Goal: Task Accomplishment & Management: Complete application form

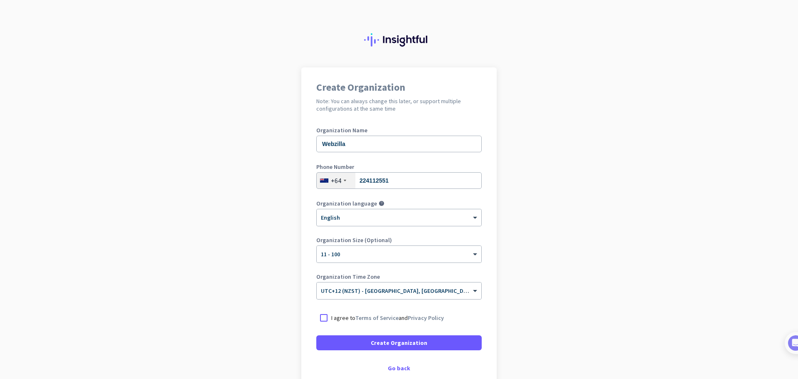
click at [331, 317] on p "I agree to Terms of Service and Privacy Policy" at bounding box center [387, 317] width 113 height 8
click at [0, 0] on input "I agree to Terms of Service and Privacy Policy" at bounding box center [0, 0] width 0 height 0
click at [370, 340] on button "Create Organization" at bounding box center [398, 342] width 165 height 15
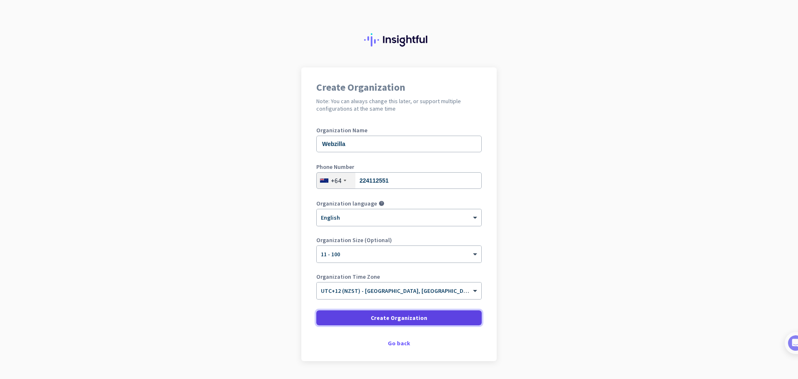
click at [431, 323] on span at bounding box center [398, 318] width 165 height 20
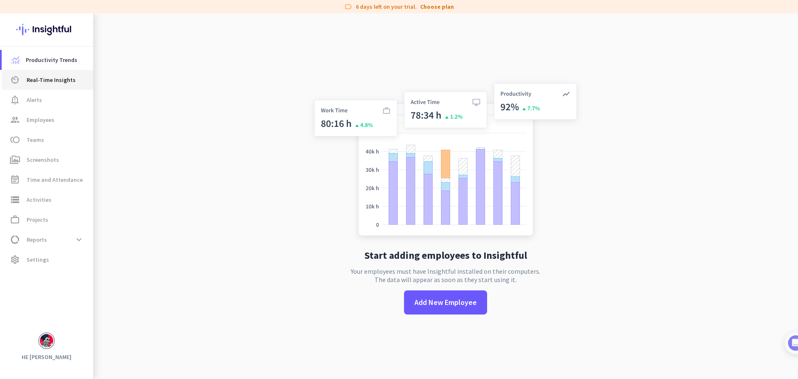
click at [67, 85] on link "av_timer Real-Time Insights" at bounding box center [47, 80] width 91 height 20
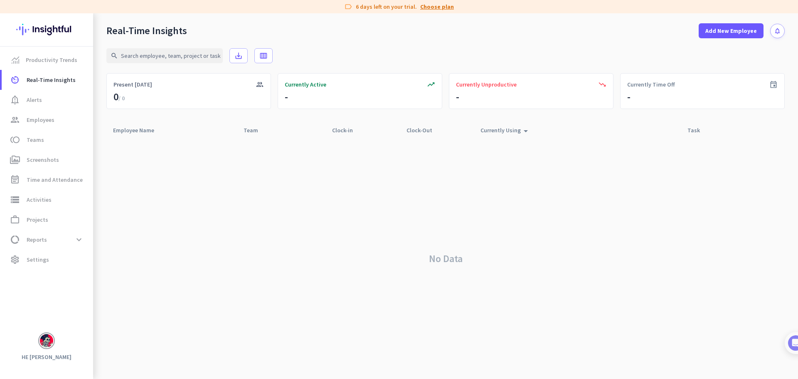
click at [444, 9] on link "Choose plan" at bounding box center [437, 6] width 34 height 8
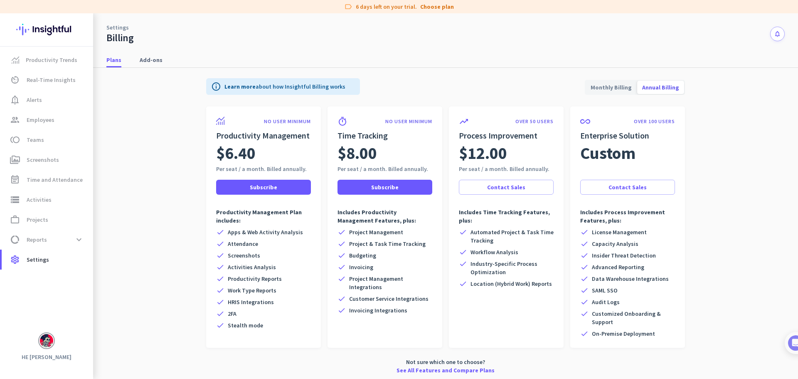
click at [243, 257] on span "Screenshots" at bounding box center [244, 255] width 32 height 8
click at [299, 234] on div "check Apps & Web Activity Analysis" at bounding box center [263, 232] width 95 height 8
click at [596, 91] on span "Monthly Billing" at bounding box center [611, 87] width 51 height 20
click at [64, 57] on span "Productivity Trends" at bounding box center [52, 60] width 52 height 10
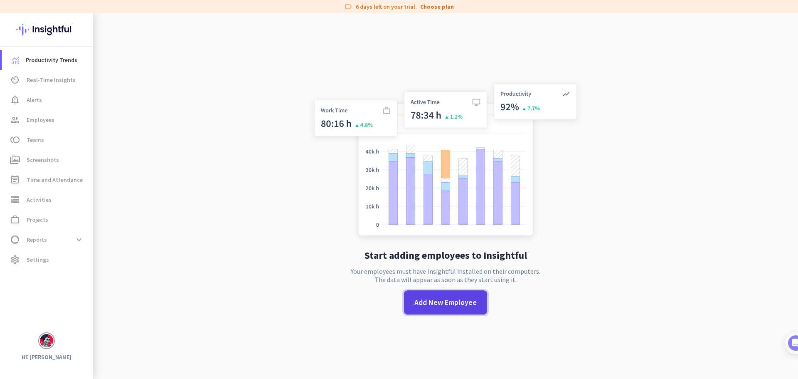
click at [444, 306] on span "Add New Employee" at bounding box center [445, 302] width 62 height 11
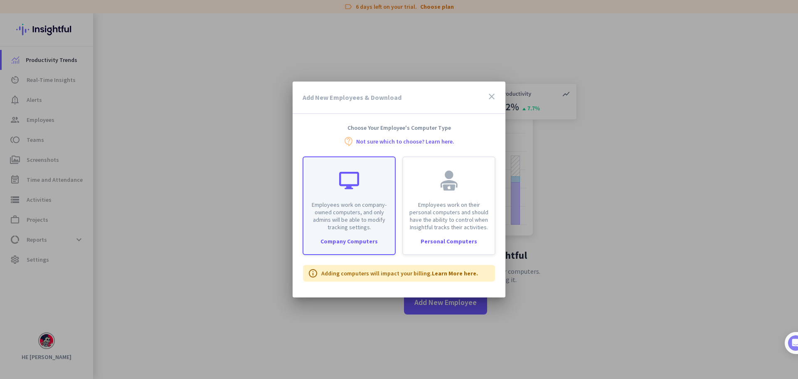
click at [352, 176] on div at bounding box center [349, 180] width 20 height 20
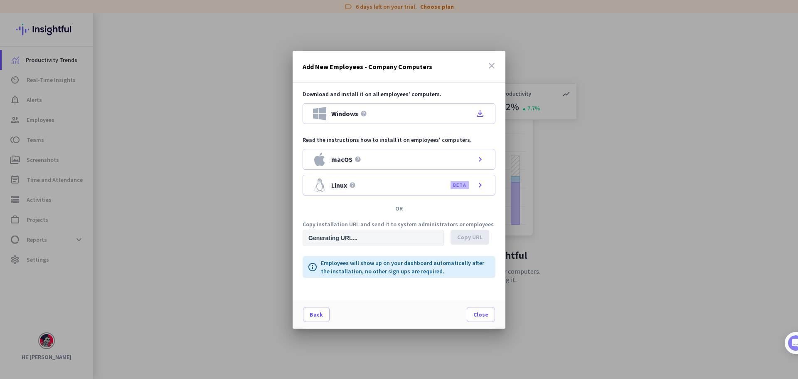
type input "[URL][DOMAIN_NAME]"
click at [476, 241] on span "Copy URL" at bounding box center [469, 237] width 25 height 8
click at [493, 319] on span at bounding box center [480, 314] width 27 height 20
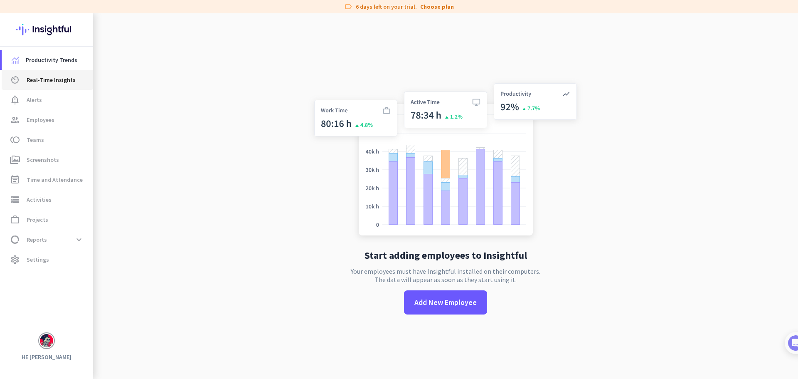
click at [45, 81] on span "Real-Time Insights" at bounding box center [51, 80] width 49 height 10
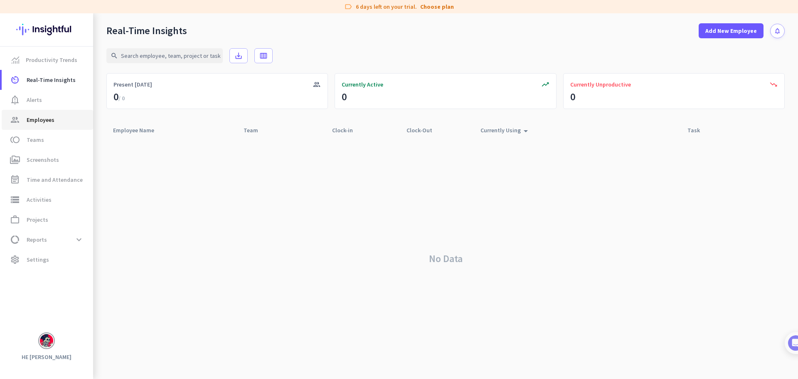
click at [58, 122] on span "group Employees" at bounding box center [47, 120] width 78 height 10
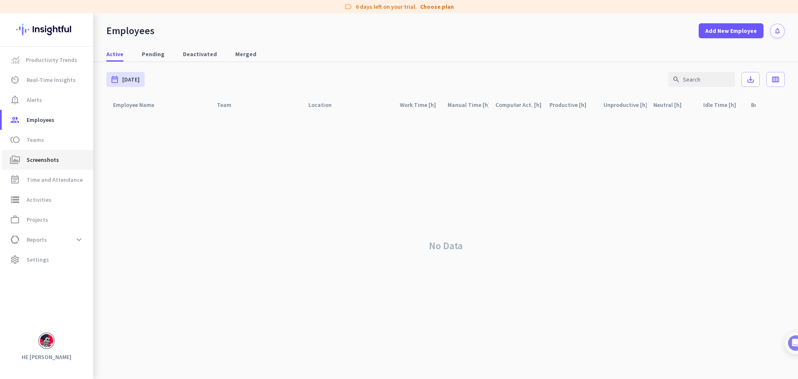
click at [56, 155] on span "Screenshots" at bounding box center [43, 160] width 32 height 10
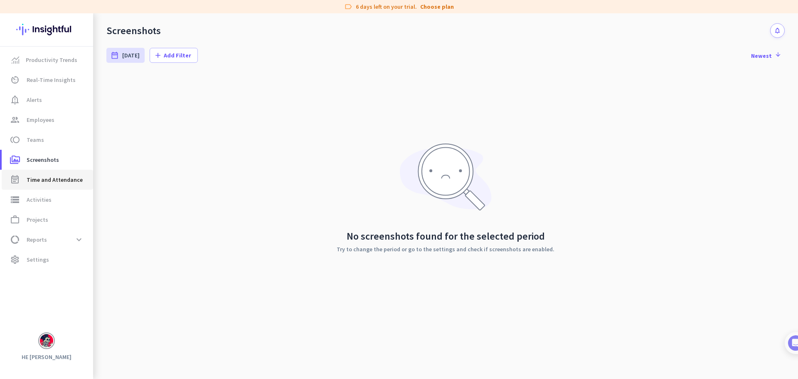
click at [54, 173] on link "event_note Time and Attendance" at bounding box center [47, 180] width 91 height 20
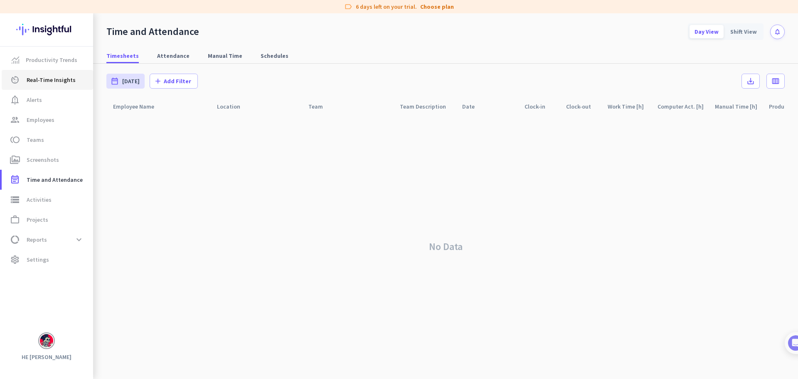
click at [66, 75] on span "Real-Time Insights" at bounding box center [51, 80] width 49 height 10
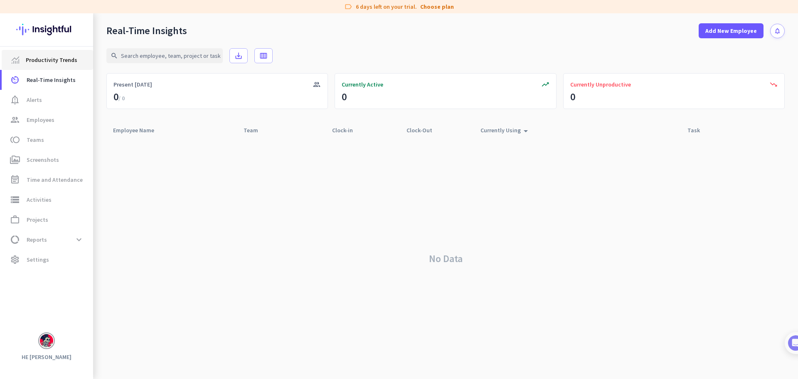
click at [64, 60] on span "Productivity Trends" at bounding box center [52, 60] width 52 height 10
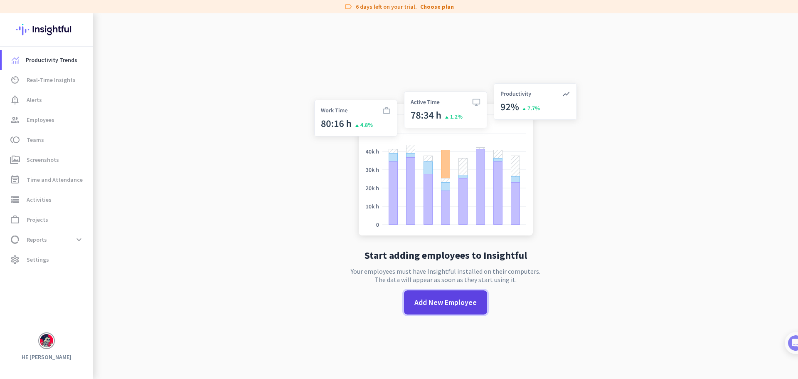
click at [432, 301] on span "Add New Employee" at bounding box center [445, 302] width 62 height 11
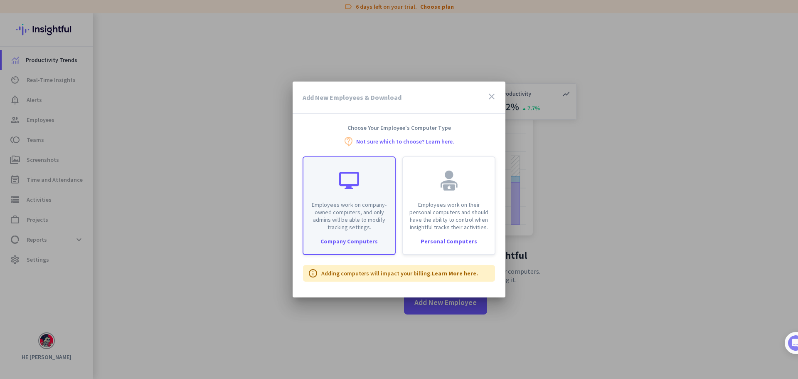
click at [355, 209] on p "Employees work on company-owned computers, and only admins will be able to modi…" at bounding box center [348, 216] width 81 height 30
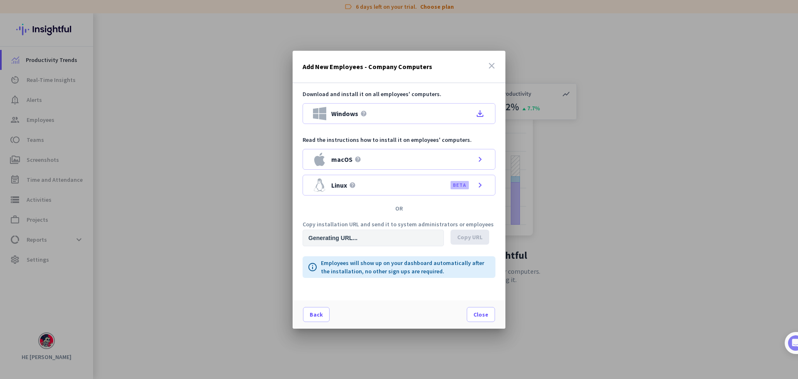
type input "[URL][DOMAIN_NAME]"
click at [495, 64] on icon "close" at bounding box center [492, 66] width 10 height 10
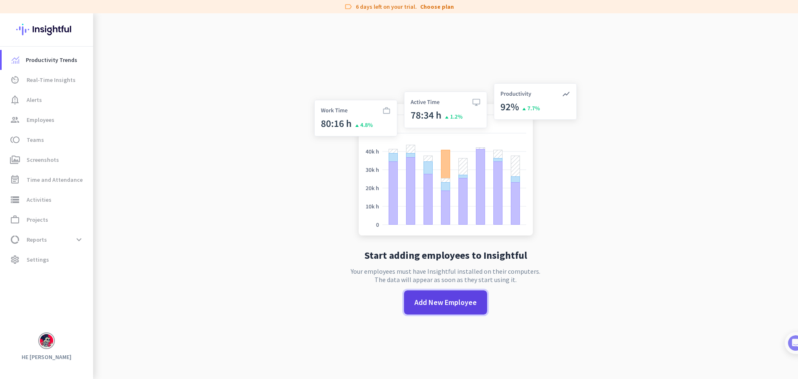
click at [451, 301] on span "Add New Employee" at bounding box center [445, 302] width 62 height 11
